Goal: Information Seeking & Learning: Learn about a topic

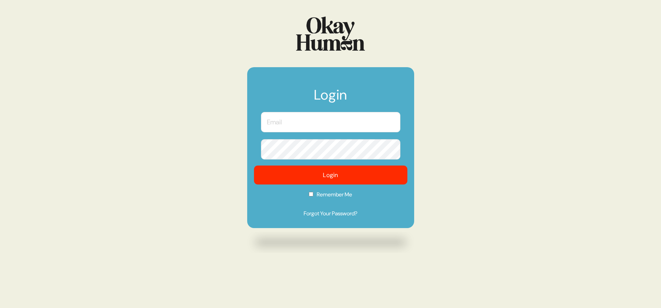
type input "[PERSON_NAME][EMAIL_ADDRESS][DOMAIN_NAME]"
click at [317, 177] on button "Login" at bounding box center [331, 175] width 154 height 19
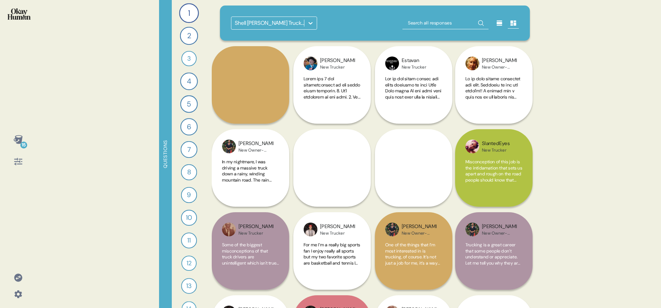
click at [276, 23] on div "Shell [PERSON_NAME] Truckers Research" at bounding box center [270, 23] width 70 height 8
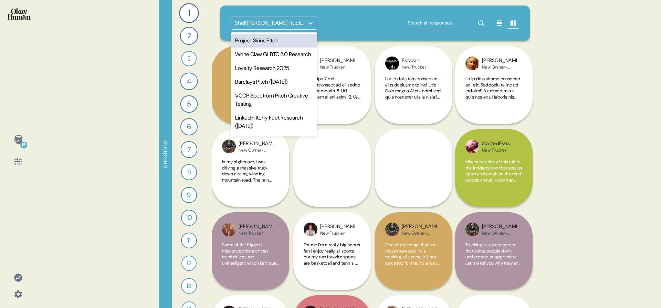
click at [275, 43] on div "Project Sirius Pitch" at bounding box center [274, 41] width 86 height 14
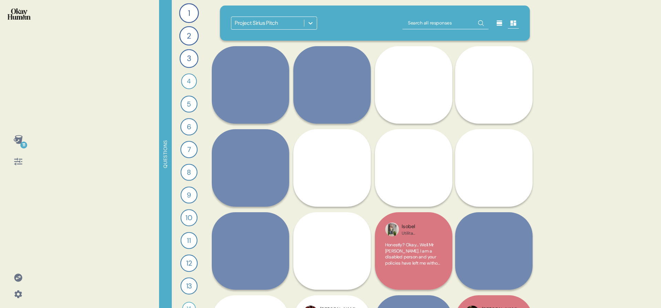
drag, startPoint x: 374, startPoint y: 50, endPoint x: 373, endPoint y: 40, distance: 10.1
click at [373, 40] on div "Project Sirius Pitch Isobel Utilita ([PERSON_NAME]) [PERSON_NAME] (DCG) [PERSON…" at bounding box center [375, 154] width 326 height 308
click at [17, 143] on icon at bounding box center [18, 140] width 10 height 10
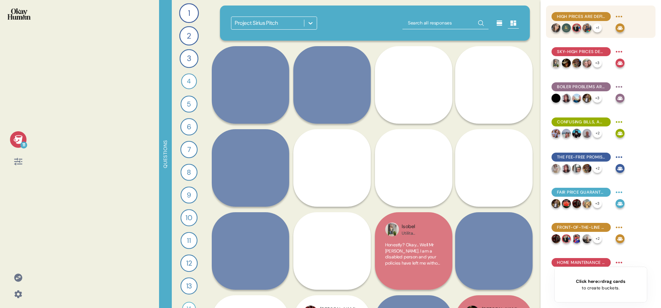
click at [606, 21] on div "High prices are definitely top of mind, but it's also about predictability & tr…" at bounding box center [580, 16] width 59 height 9
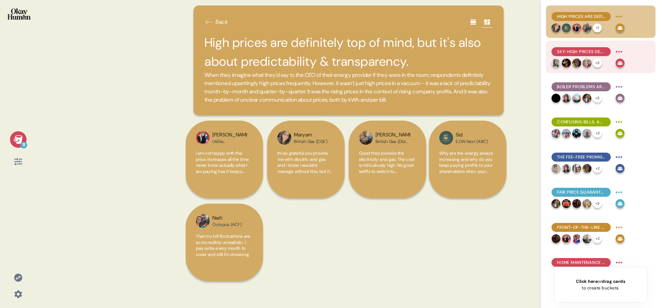
click at [594, 42] on div "Sky-high prices demand excellent service, which often is the line between satis…" at bounding box center [600, 57] width 109 height 32
click at [589, 59] on div at bounding box center [586, 63] width 9 height 9
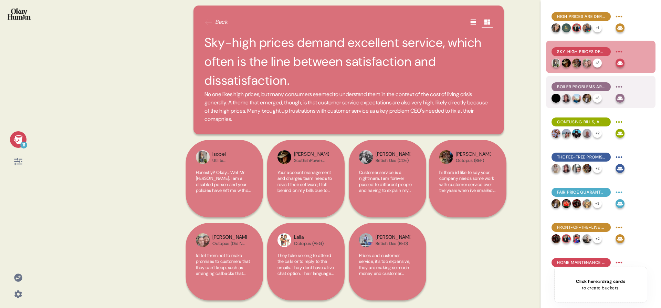
click at [584, 103] on div "Boiler problems are very common, often debilitating, and service reviews vary w…" at bounding box center [600, 92] width 109 height 32
click at [586, 98] on img at bounding box center [586, 98] width 9 height 9
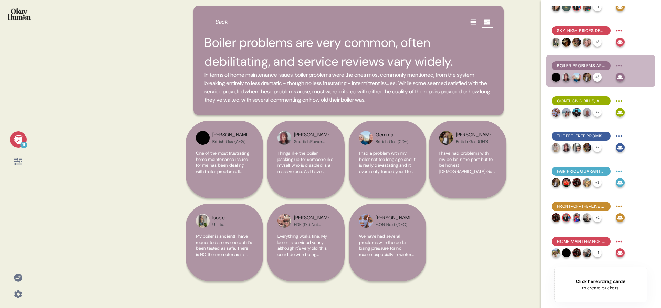
scroll to position [123, 0]
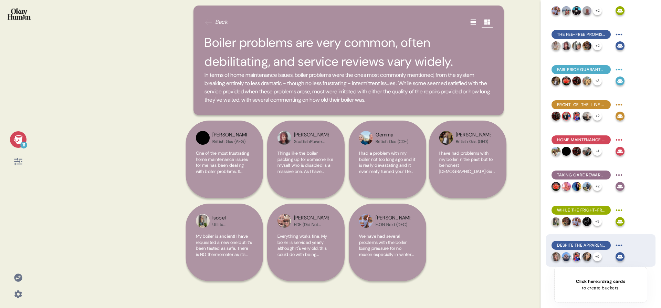
click at [591, 245] on span "Despite the apparently transactional category, more emotional themes emerge as …" at bounding box center [581, 245] width 48 height 6
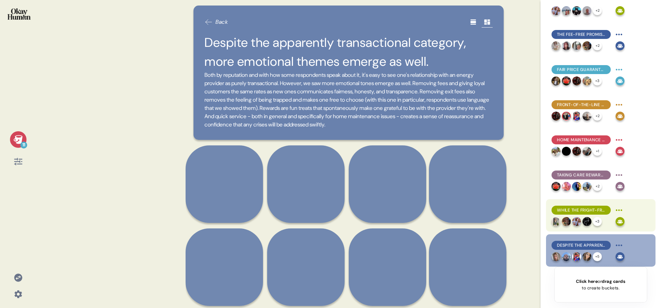
click at [589, 217] on img at bounding box center [586, 221] width 9 height 9
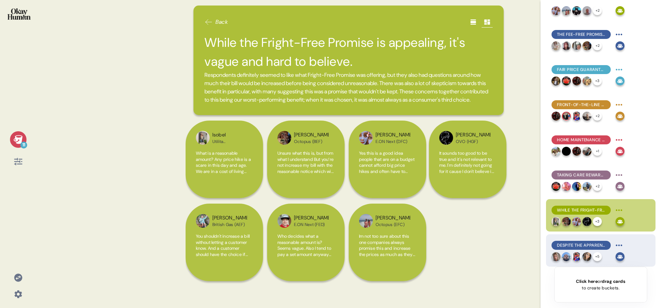
click at [588, 247] on span "Despite the apparently transactional category, more emotional themes emerge as …" at bounding box center [581, 245] width 48 height 6
